Goal: Task Accomplishment & Management: Use online tool/utility

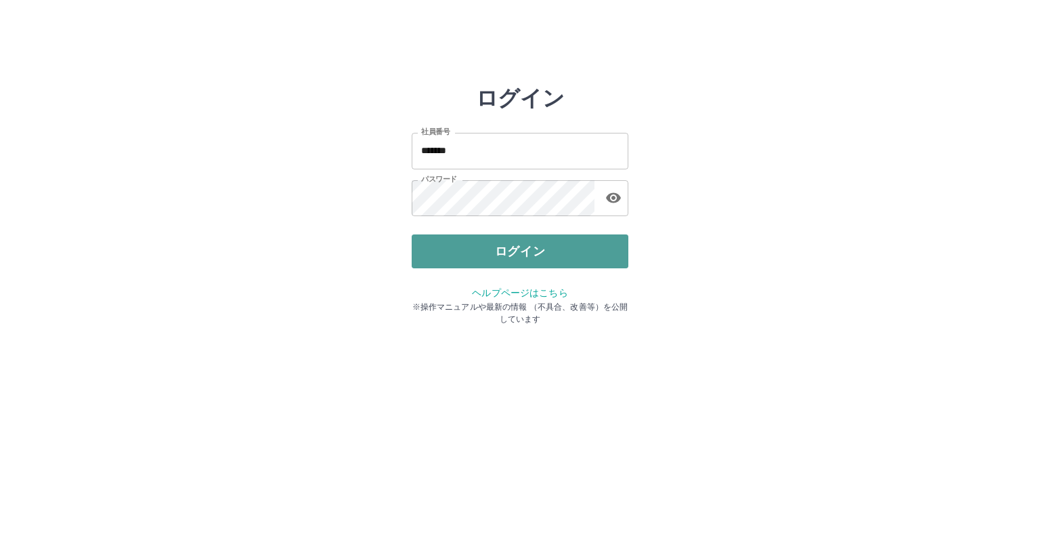
click at [508, 249] on button "ログイン" at bounding box center [520, 251] width 217 height 34
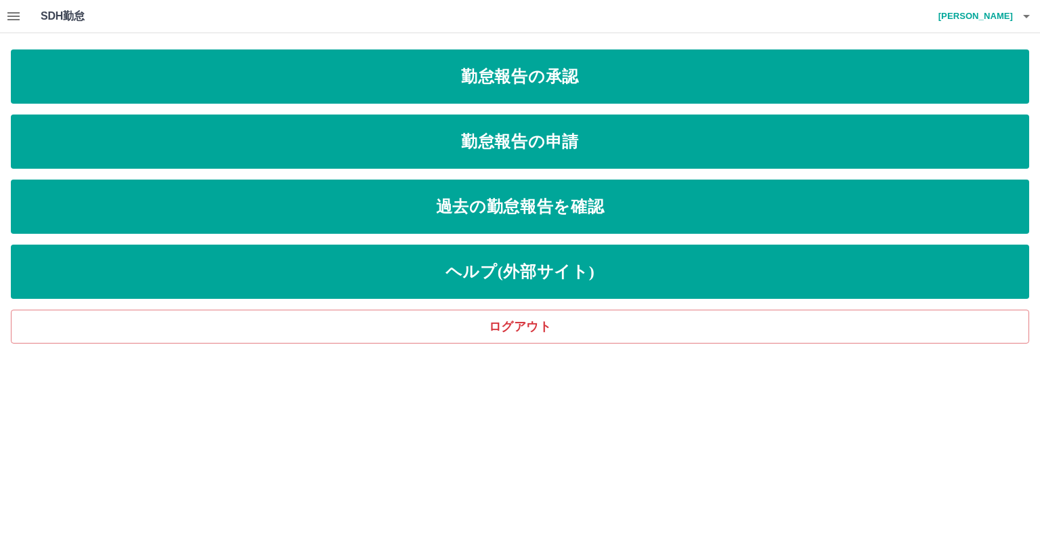
click at [12, 20] on icon "button" at bounding box center [13, 16] width 12 height 8
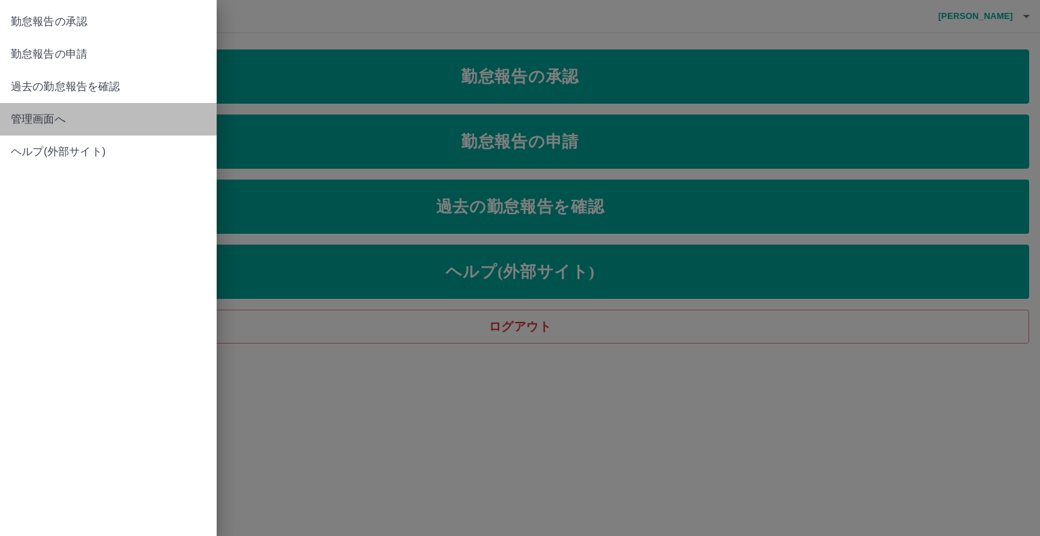
click at [51, 123] on span "管理画面へ" at bounding box center [108, 119] width 195 height 16
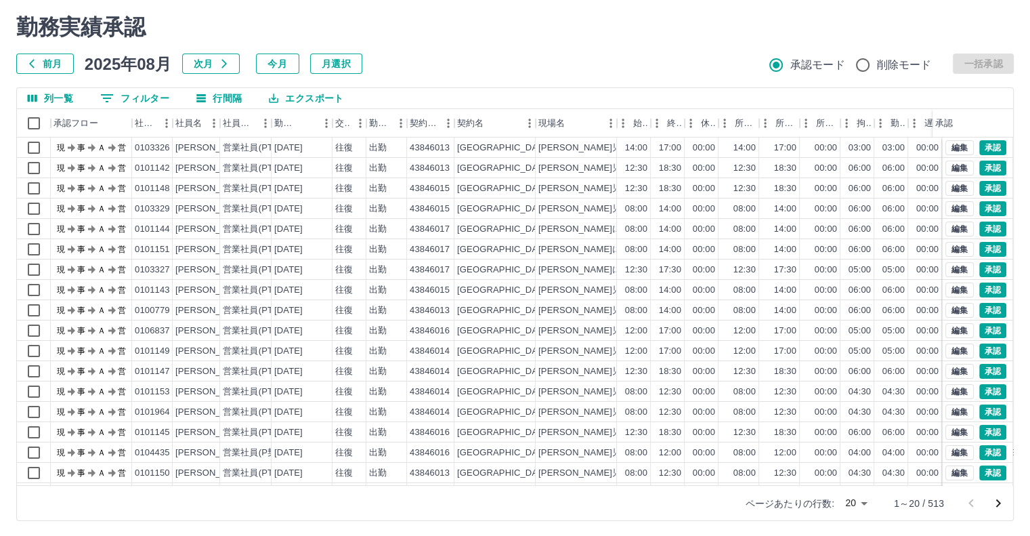
scroll to position [37, 0]
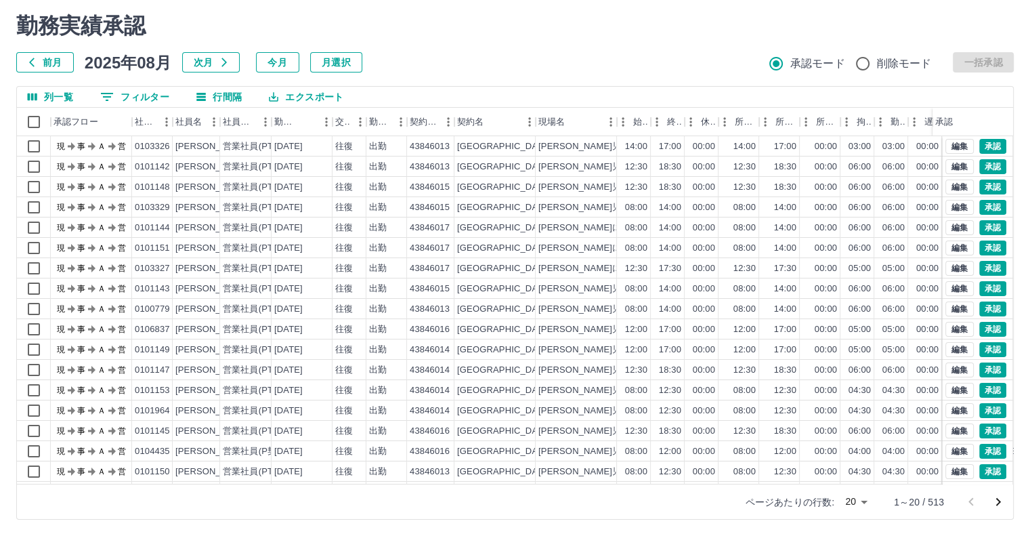
click at [864, 500] on body "SDH勤怠 [PERSON_NAME] 勤務実績承認 前月 [DATE] 次月 今月 月選択 承認モード 削除モード 一括承認 列一覧 0 フィルター 行間隔…" at bounding box center [515, 249] width 1030 height 572
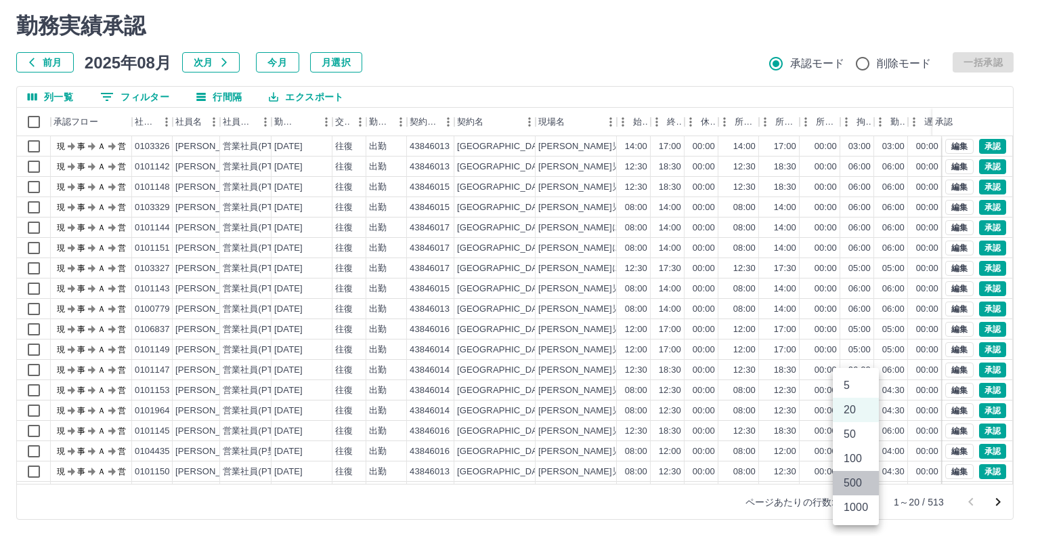
click at [859, 481] on li "500" at bounding box center [856, 483] width 46 height 24
type input "***"
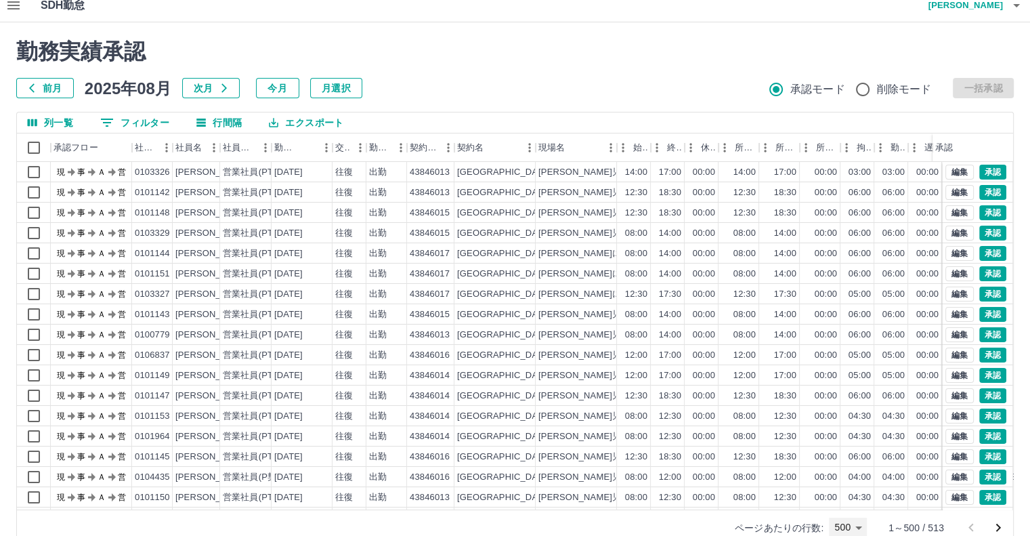
scroll to position [0, 0]
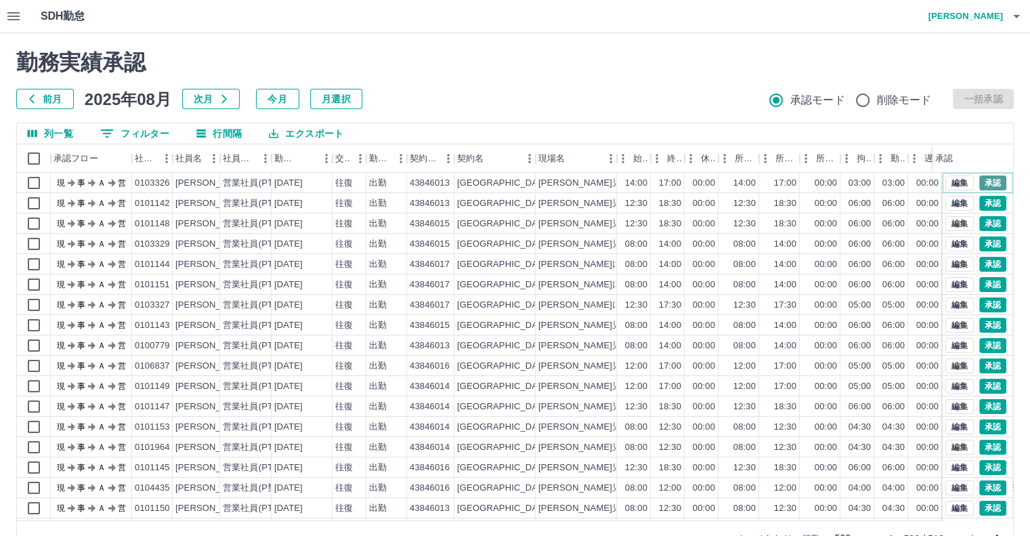
click at [983, 181] on button "承認" at bounding box center [992, 182] width 27 height 15
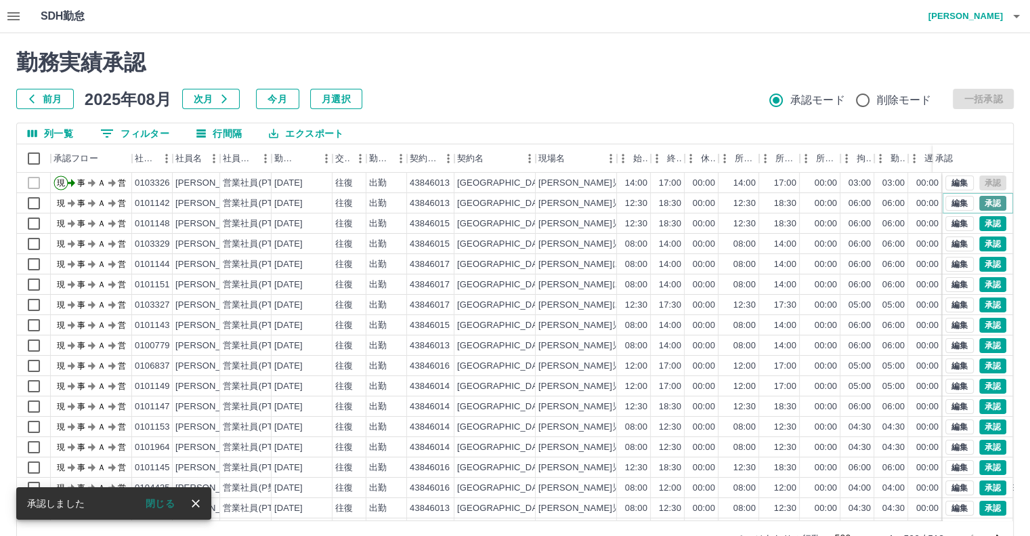
click at [981, 202] on button "承認" at bounding box center [992, 203] width 27 height 15
click at [981, 202] on div at bounding box center [515, 268] width 1030 height 536
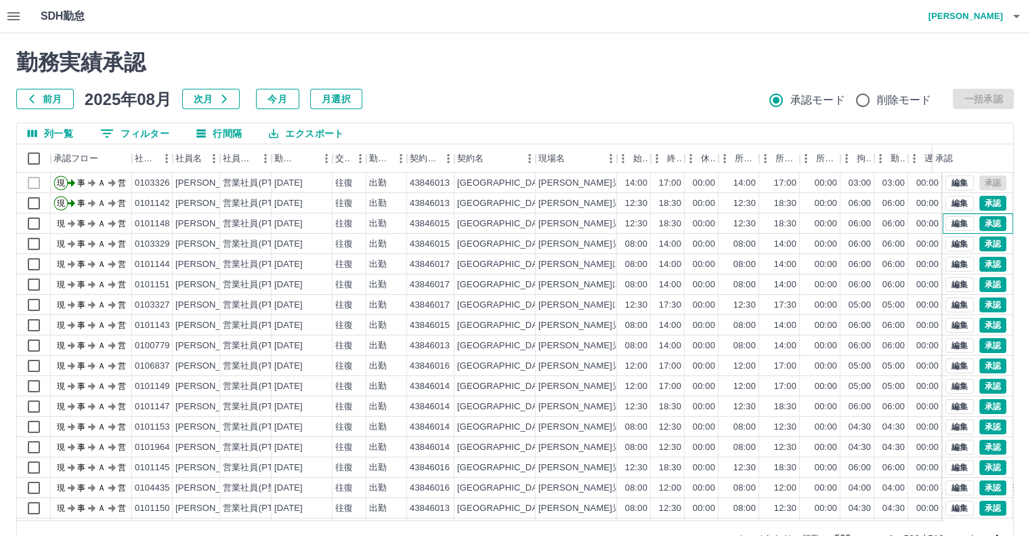
click at [985, 213] on div "編集 承認" at bounding box center [978, 223] width 70 height 20
click at [990, 262] on button "承認" at bounding box center [992, 264] width 27 height 15
click at [990, 262] on div at bounding box center [515, 268] width 1030 height 536
click at [989, 224] on button "承認" at bounding box center [992, 223] width 27 height 15
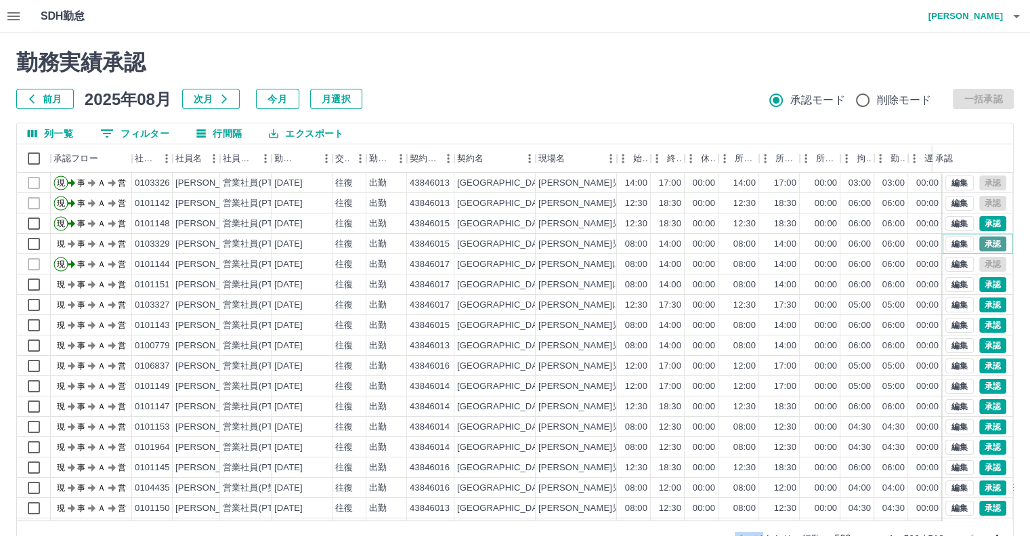
click at [983, 241] on button "承認" at bounding box center [992, 243] width 27 height 15
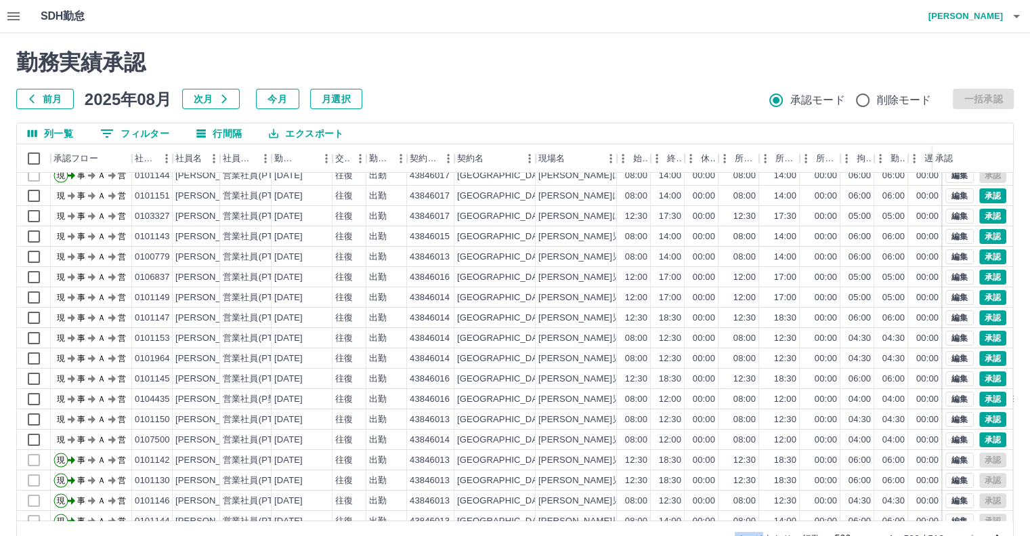
scroll to position [68, 0]
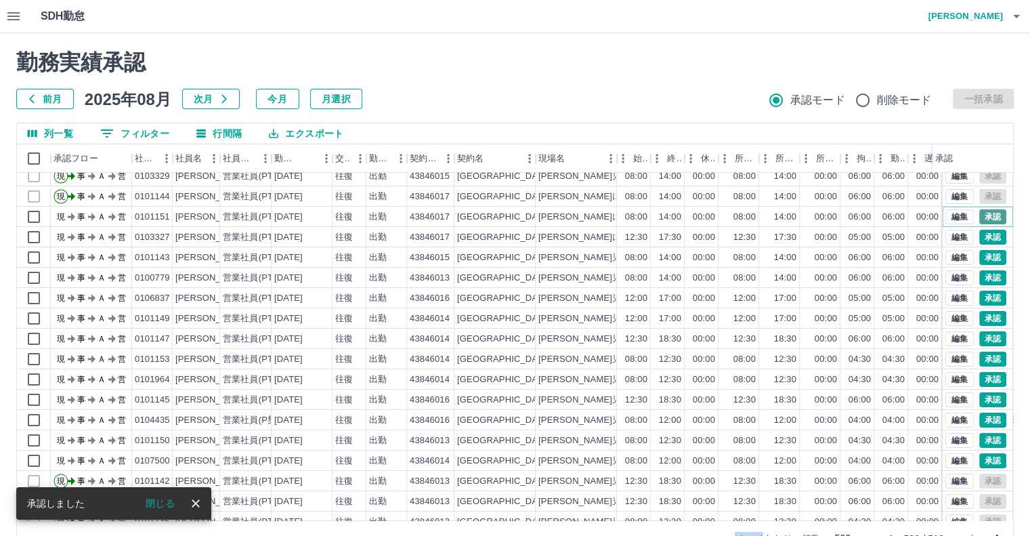
click at [979, 213] on button "承認" at bounding box center [992, 216] width 27 height 15
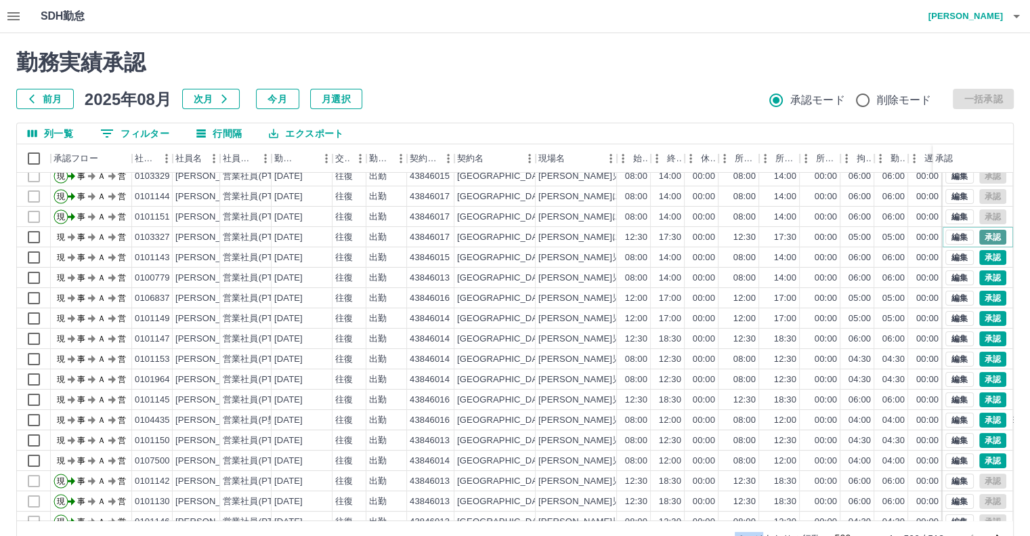
click at [980, 235] on button "承認" at bounding box center [992, 237] width 27 height 15
click at [983, 258] on button "承認" at bounding box center [992, 257] width 27 height 15
click at [980, 276] on button "承認" at bounding box center [992, 277] width 27 height 15
drag, startPoint x: 980, startPoint y: 276, endPoint x: 1039, endPoint y: 237, distance: 71.0
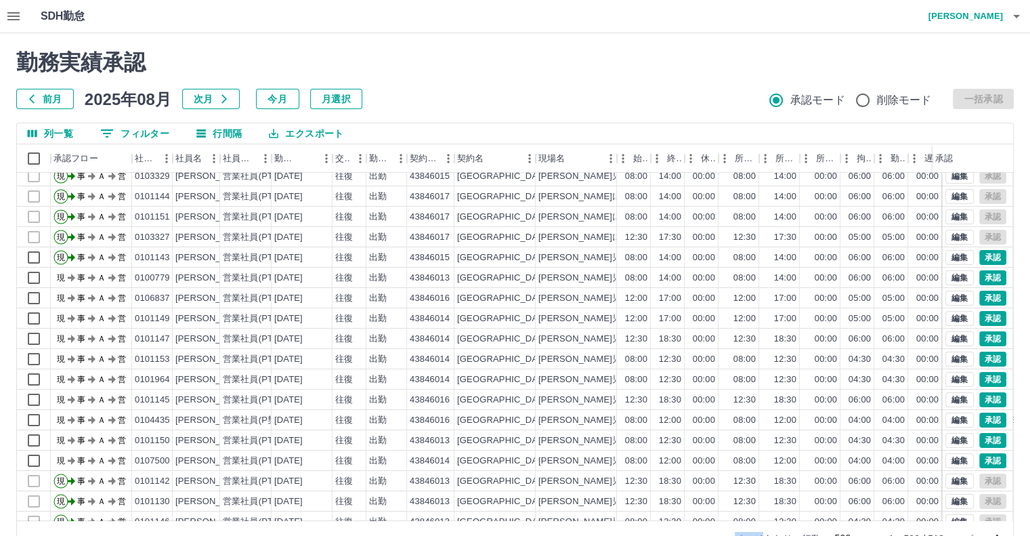
click at [990, 253] on div at bounding box center [515, 268] width 1030 height 536
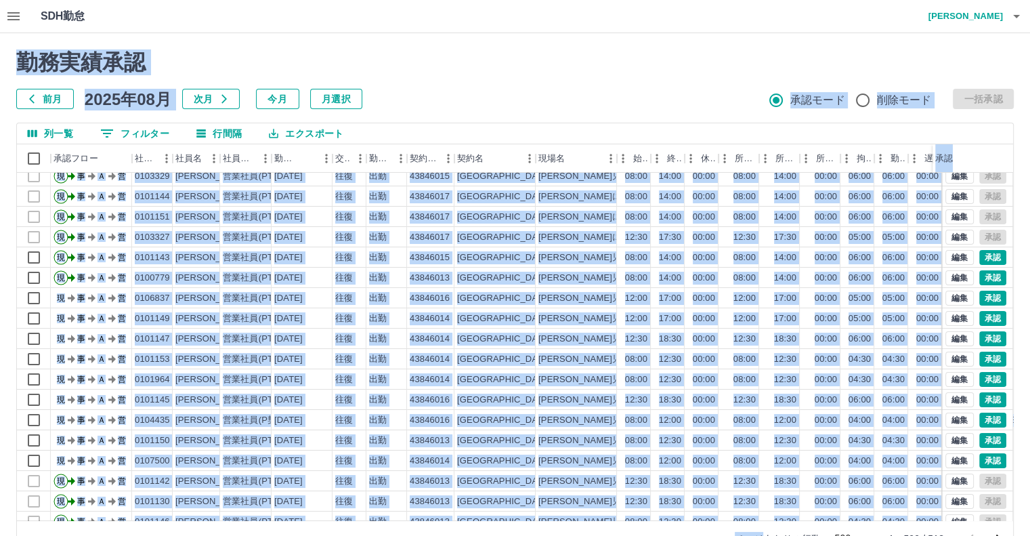
click at [646, 45] on div "勤務実績承認 前月 [DATE] 次月 今月 月選択 承認モード 削除モード 一括承認 列一覧 0 フィルター 行間隔 エクスポート 承認フロー 社員番号 社…" at bounding box center [515, 302] width 1030 height 539
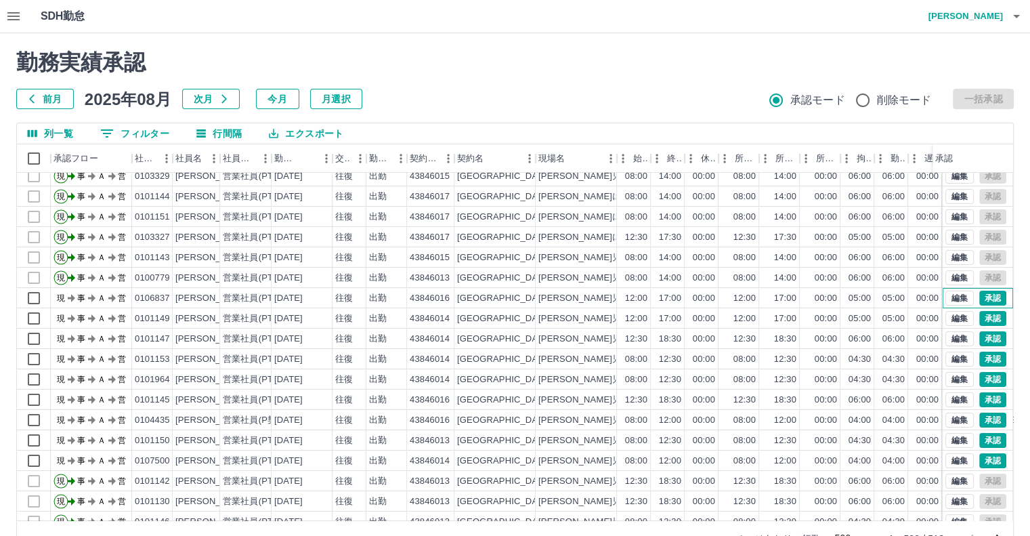
click at [943, 288] on div "編集 承認" at bounding box center [978, 298] width 70 height 20
click at [985, 298] on button "承認" at bounding box center [992, 297] width 27 height 15
click at [983, 297] on button "承認" at bounding box center [992, 297] width 27 height 15
click at [982, 316] on button "承認" at bounding box center [992, 318] width 27 height 15
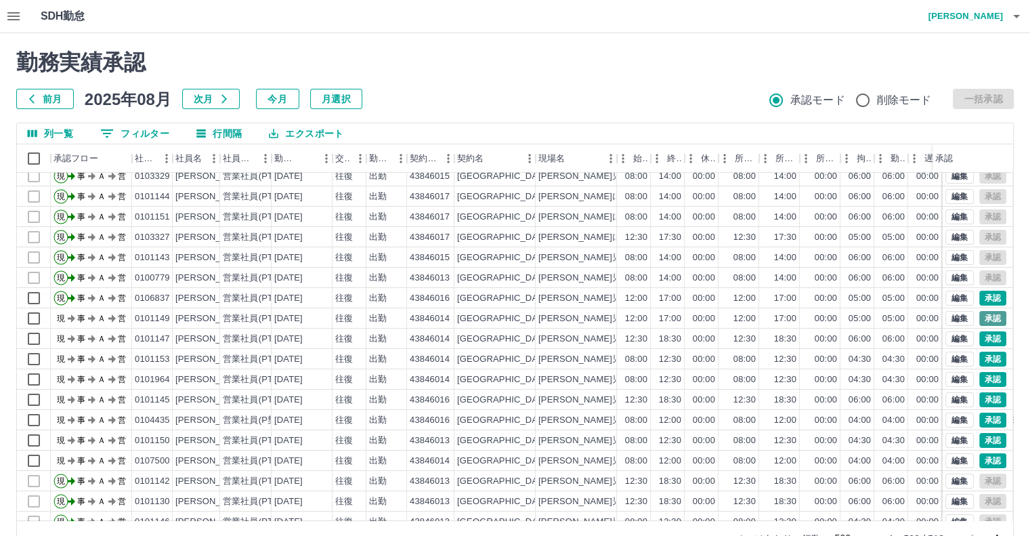
click at [982, 316] on div "承認権限がありません" at bounding box center [515, 268] width 1030 height 536
click at [986, 336] on button "承認" at bounding box center [992, 338] width 27 height 15
click at [985, 338] on button "承認" at bounding box center [992, 338] width 27 height 15
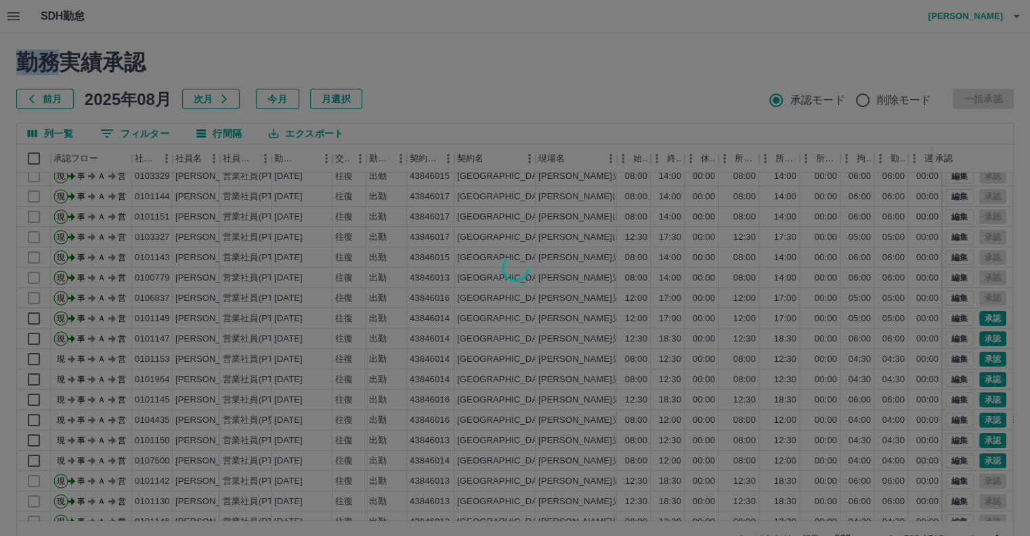
click at [981, 318] on div at bounding box center [515, 268] width 1030 height 536
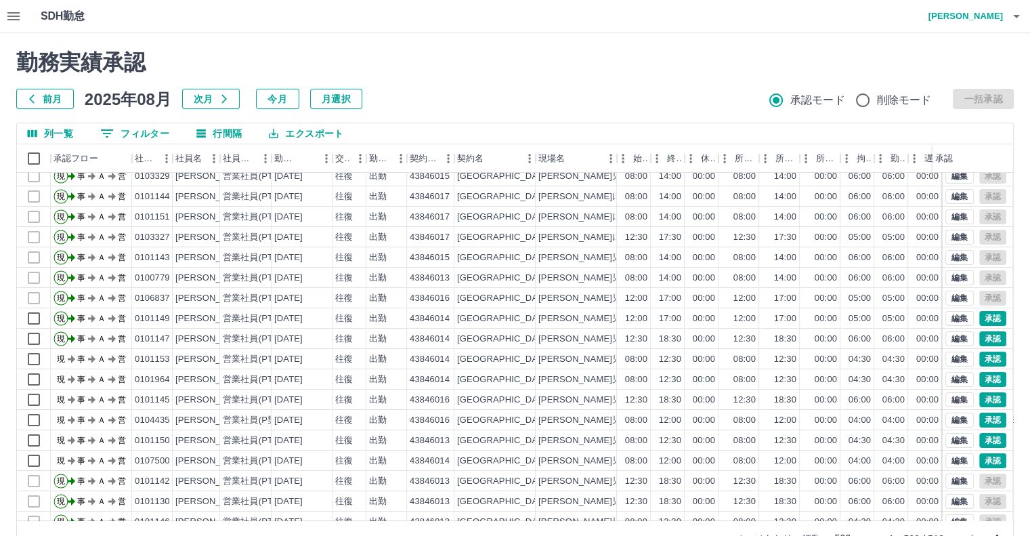
click at [981, 317] on div "承認権限がありません 勤務実績承認 前月 [DATE] 次月 今月 月選択 承認モード 削除モード 一括承認 列一覧 0 フィルター 行間隔 エクスポート 承…" at bounding box center [515, 302] width 1030 height 539
click at [979, 355] on button "承認" at bounding box center [992, 358] width 27 height 15
click at [978, 355] on div "承認権限がありません" at bounding box center [515, 268] width 1030 height 536
click at [983, 336] on button "承認" at bounding box center [992, 338] width 27 height 15
click at [983, 336] on div at bounding box center [515, 268] width 1030 height 536
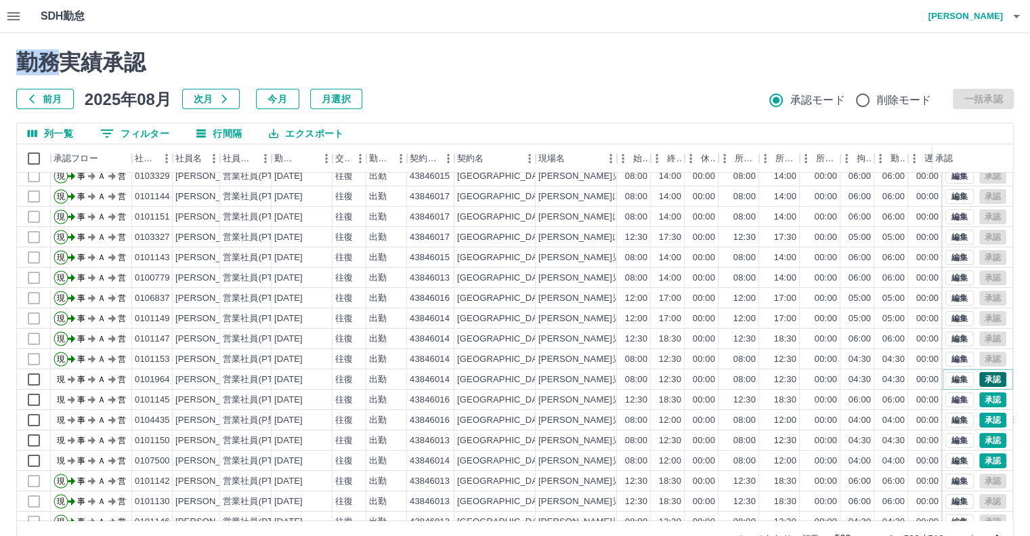
click at [987, 379] on button "承認" at bounding box center [992, 379] width 27 height 15
click at [1028, 377] on div "勤務実績承認 前月 [DATE] 次月 今月 月選択 承認モード 削除モード 一括承認 列一覧 0 フィルター 行間隔 エクスポート 承認フロー 社員番号 社…" at bounding box center [515, 302] width 1030 height 539
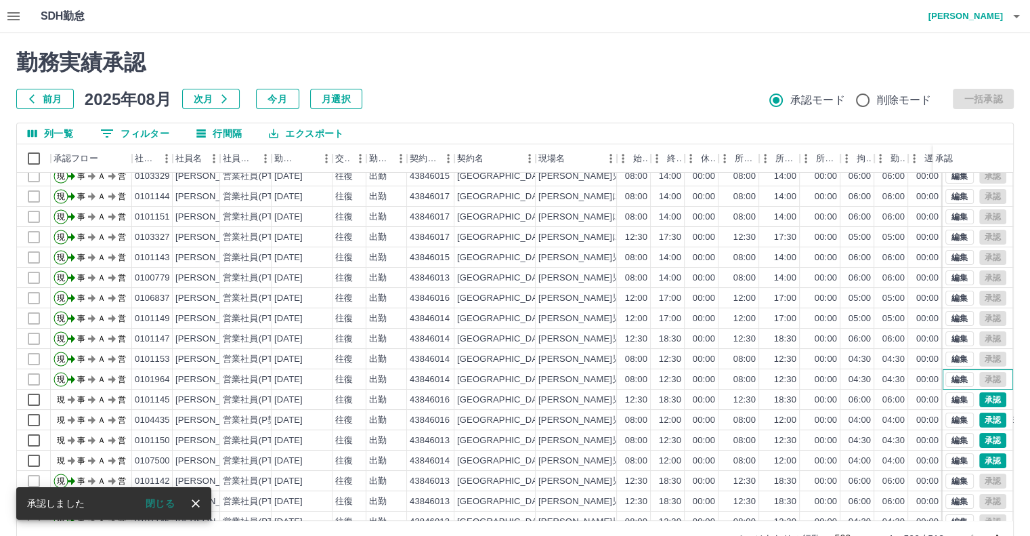
click at [982, 379] on div "編集 承認" at bounding box center [975, 379] width 61 height 15
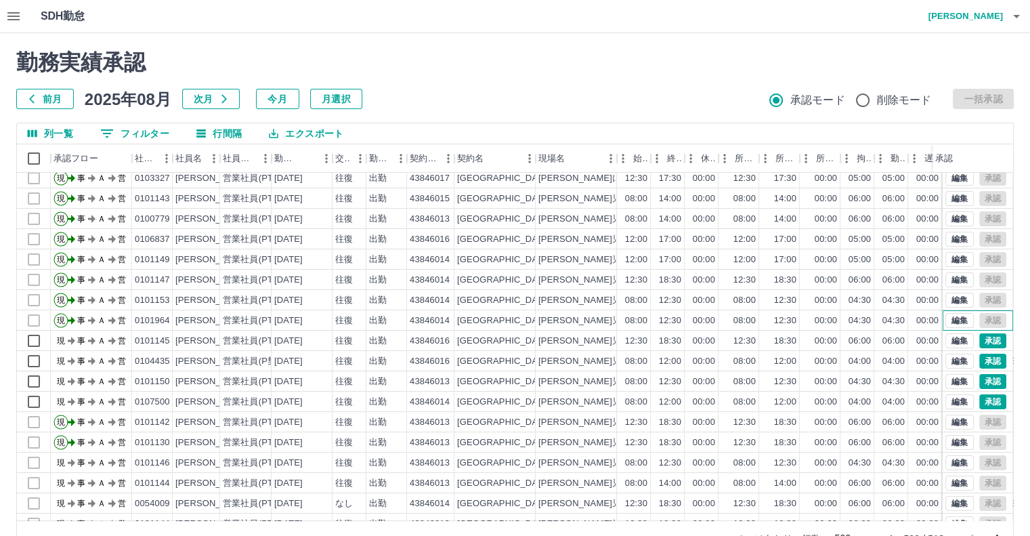
scroll to position [135, 0]
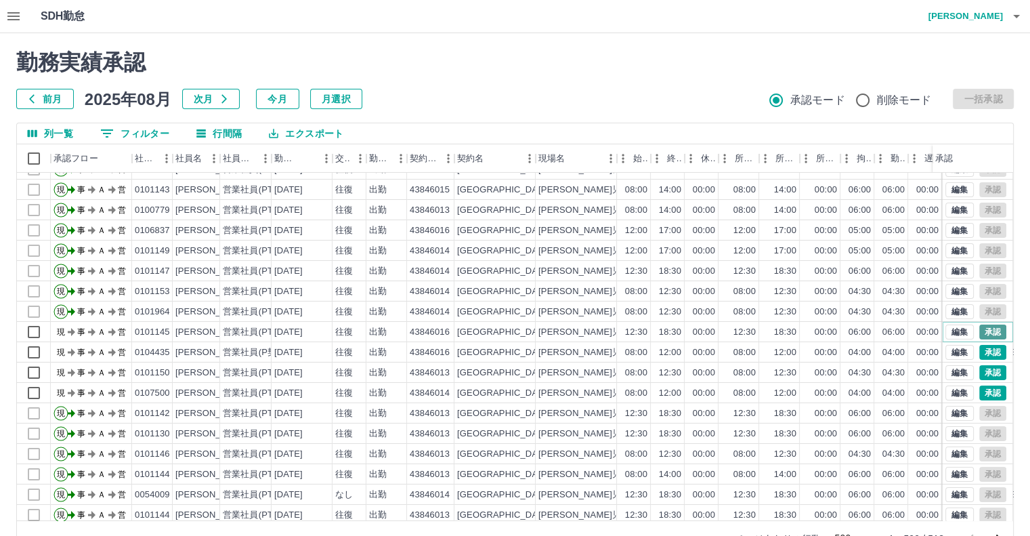
click at [983, 332] on button "承認" at bounding box center [992, 331] width 27 height 15
click at [983, 332] on div at bounding box center [515, 268] width 1030 height 536
click at [983, 332] on button "承認" at bounding box center [992, 331] width 27 height 15
click at [985, 351] on button "承認" at bounding box center [992, 352] width 27 height 15
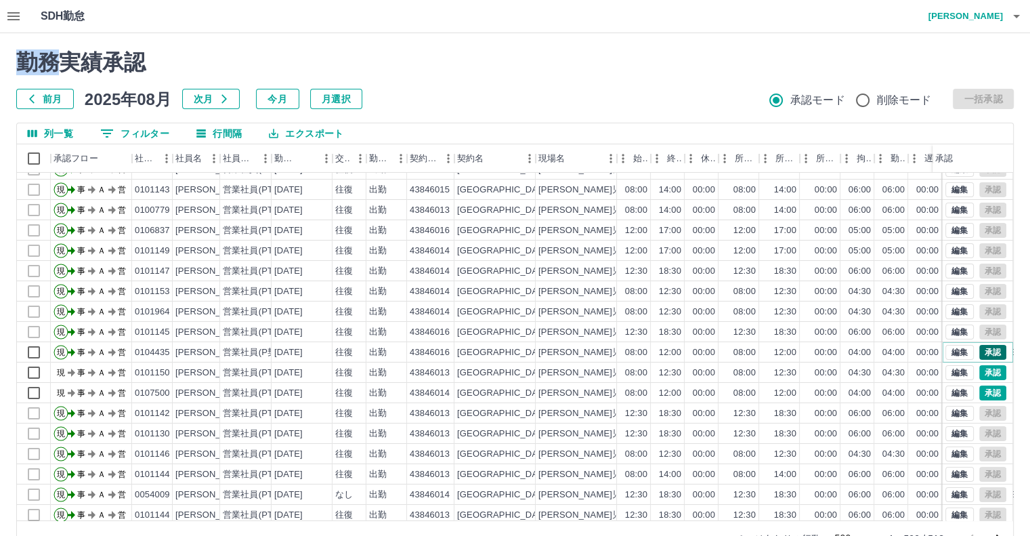
click at [983, 349] on button "承認" at bounding box center [992, 352] width 27 height 15
click at [985, 360] on div "編集 承認" at bounding box center [978, 352] width 70 height 20
click at [985, 367] on button "承認" at bounding box center [992, 372] width 27 height 15
click at [985, 367] on div "承認権限がありません" at bounding box center [515, 268] width 1030 height 536
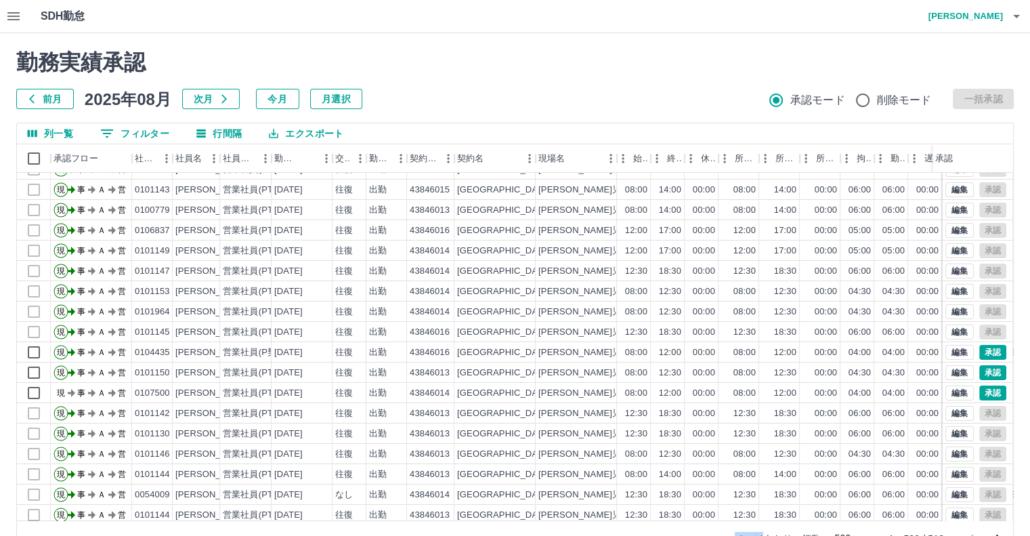
scroll to position [37, 0]
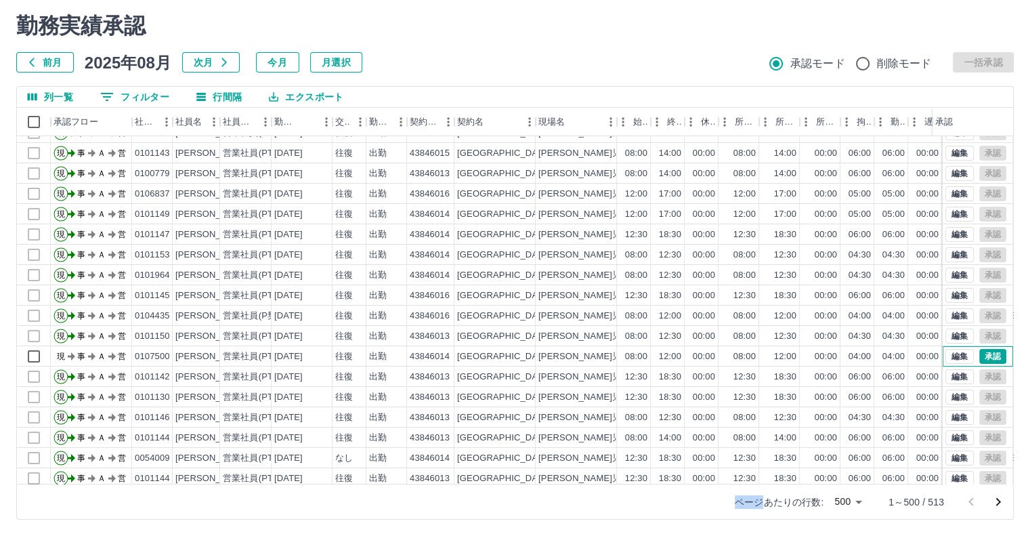
click at [996, 354] on div "編集 承認" at bounding box center [978, 356] width 70 height 20
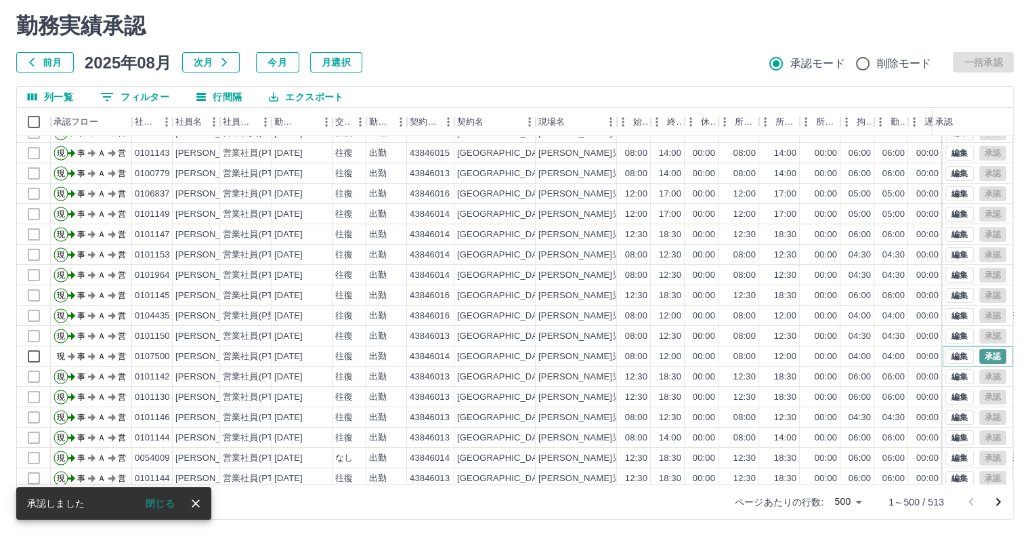
click at [991, 359] on button "承認" at bounding box center [992, 356] width 27 height 15
click at [987, 358] on button "承認" at bounding box center [992, 356] width 27 height 15
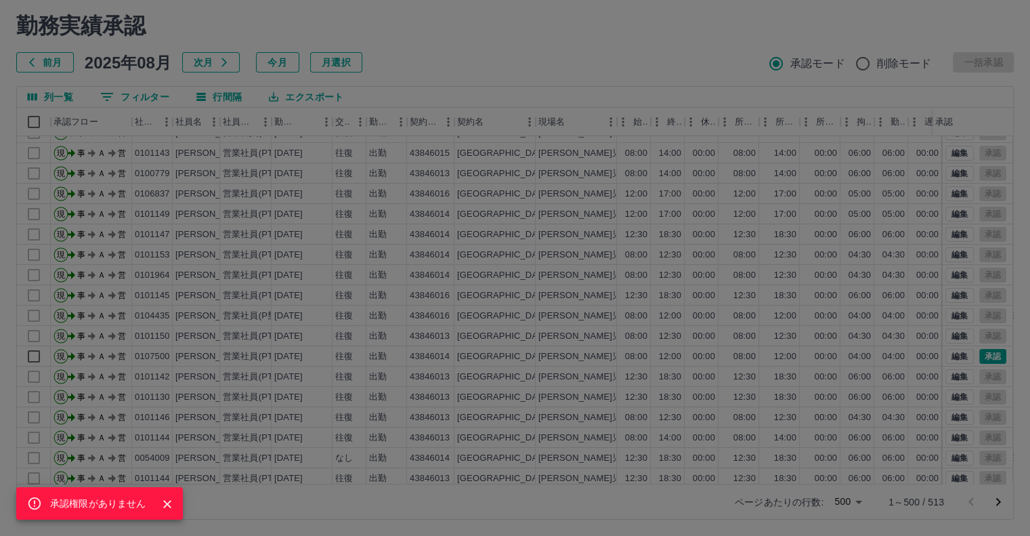
click at [986, 354] on div "承認権限がありません" at bounding box center [515, 268] width 1030 height 536
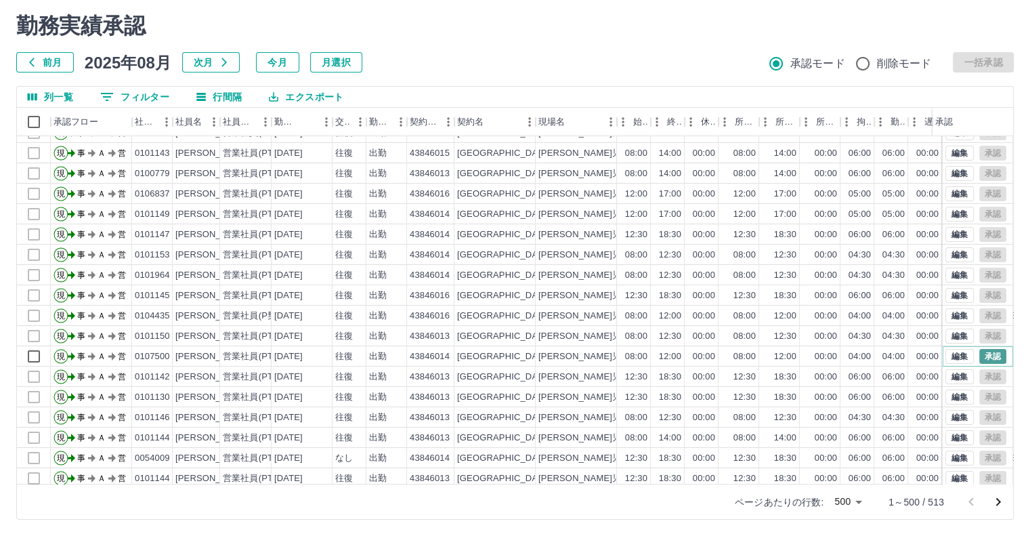
click at [984, 354] on button "承認" at bounding box center [992, 356] width 27 height 15
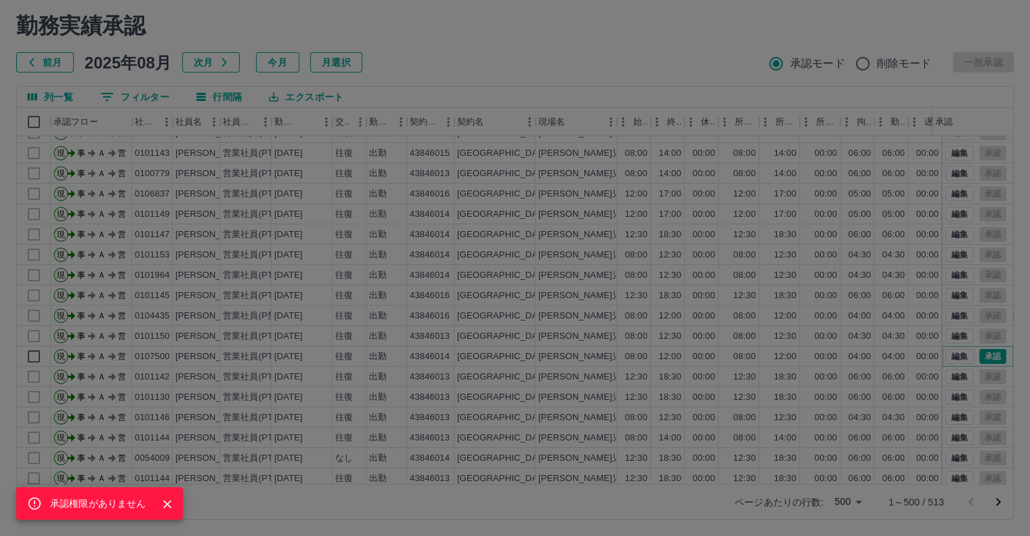
scroll to position [0, 0]
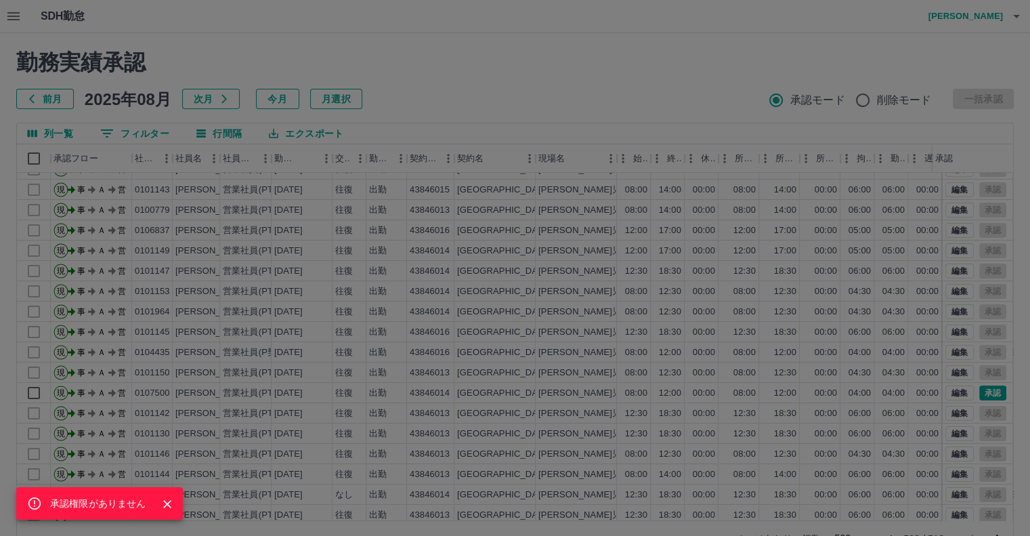
click at [1008, 193] on div "承認権限がありません" at bounding box center [515, 268] width 1030 height 536
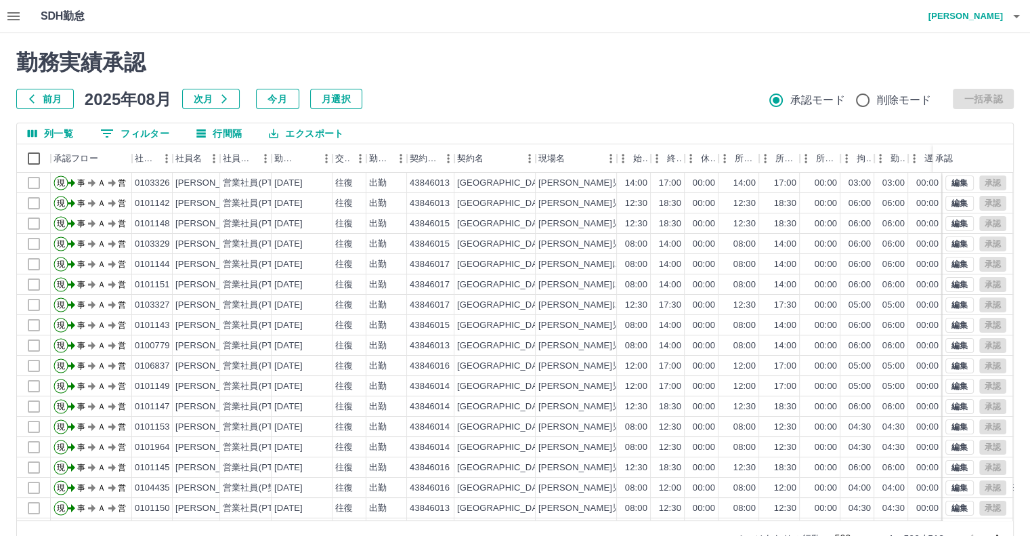
drag, startPoint x: 1008, startPoint y: 175, endPoint x: 1022, endPoint y: 170, distance: 14.3
click at [1022, 170] on div "承認権限がありません 勤務実績承認 前月 [DATE] 次月 今月 月選択 承認モード 削除モード 一括承認 列一覧 0 フィルター 行間隔 エクスポート 承…" at bounding box center [515, 302] width 1030 height 539
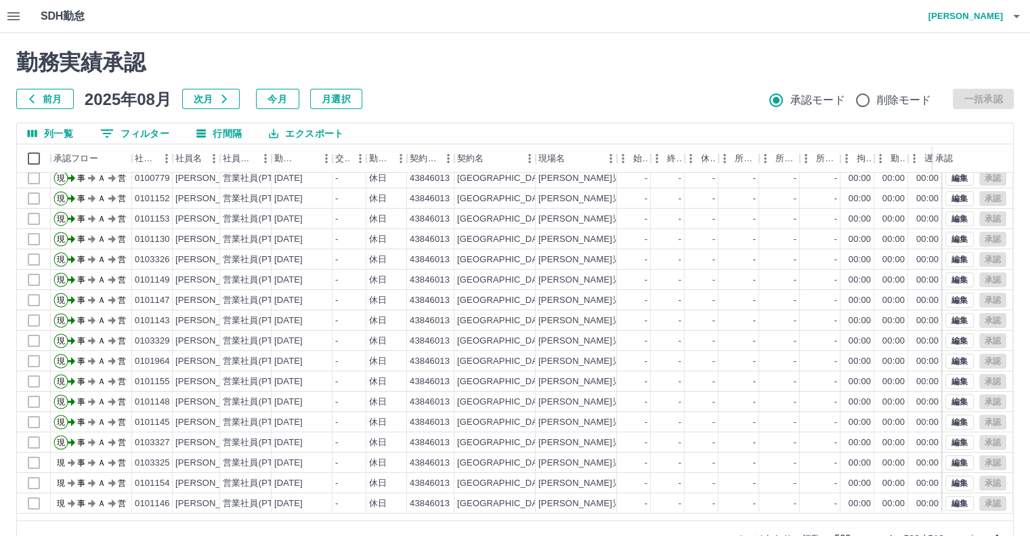
scroll to position [4848, 0]
